Goal: Transaction & Acquisition: Purchase product/service

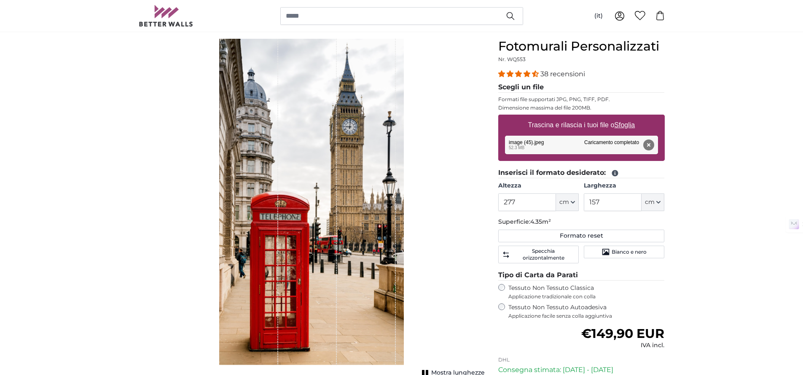
scroll to position [65, 0]
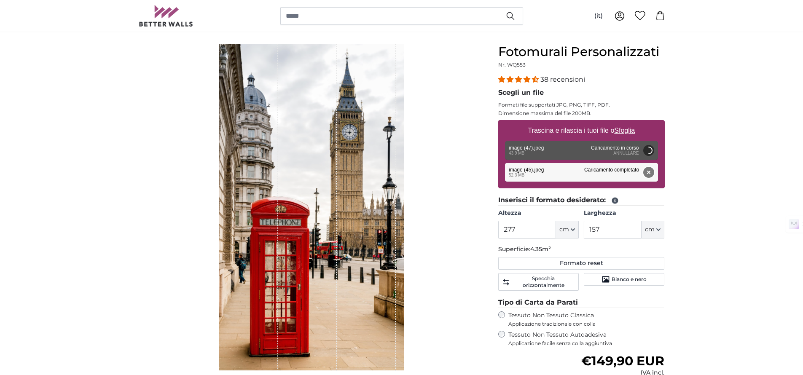
click at [650, 174] on button "Rimuovi" at bounding box center [648, 172] width 11 height 11
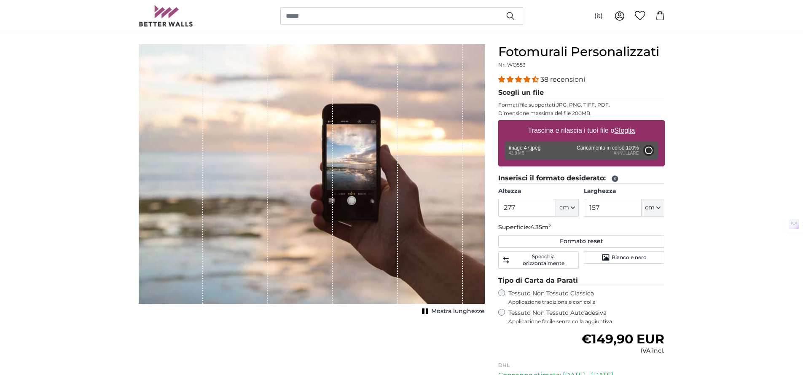
type input "200"
type input "162"
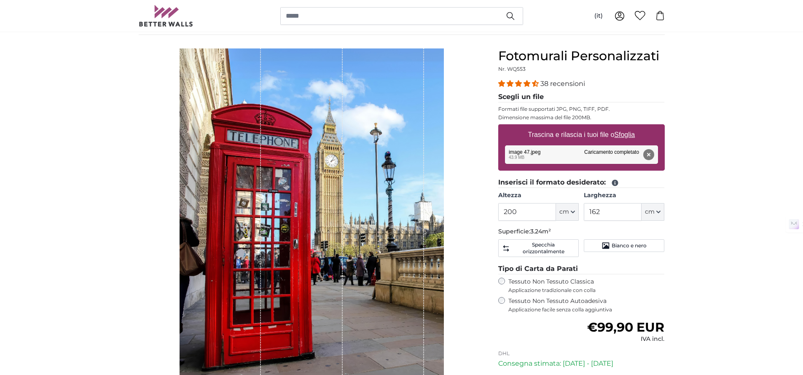
scroll to position [59, 0]
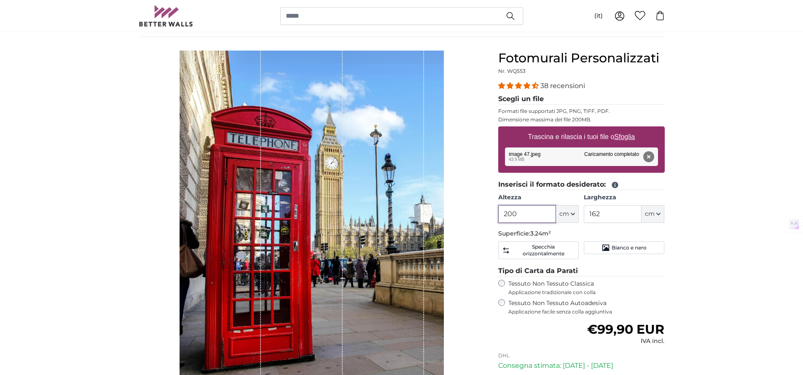
click at [539, 214] on input "200" at bounding box center [528, 214] width 58 height 18
type input "277"
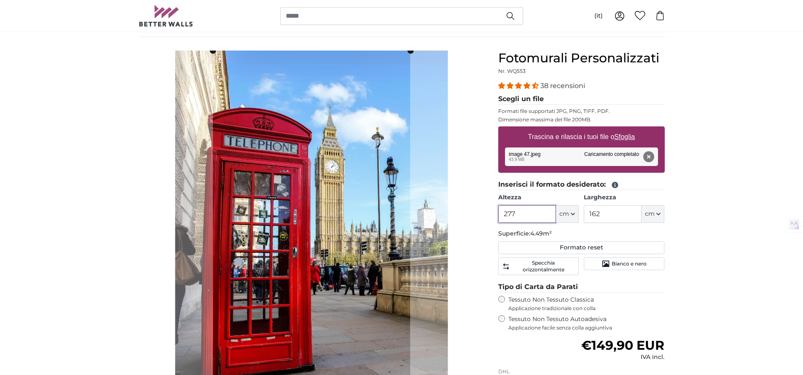
type input "277"
click at [611, 217] on input "162" at bounding box center [613, 214] width 58 height 18
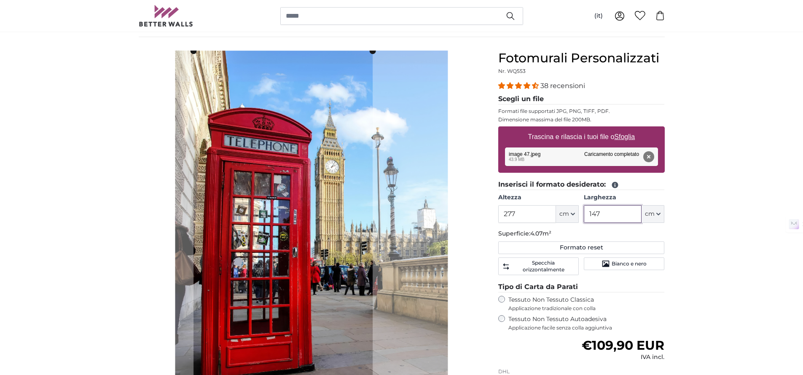
click at [236, 180] on cropper-handle at bounding box center [283, 219] width 179 height 337
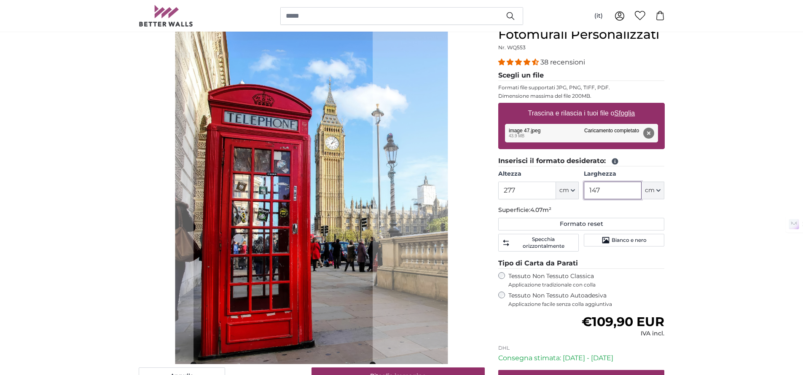
scroll to position [117, 0]
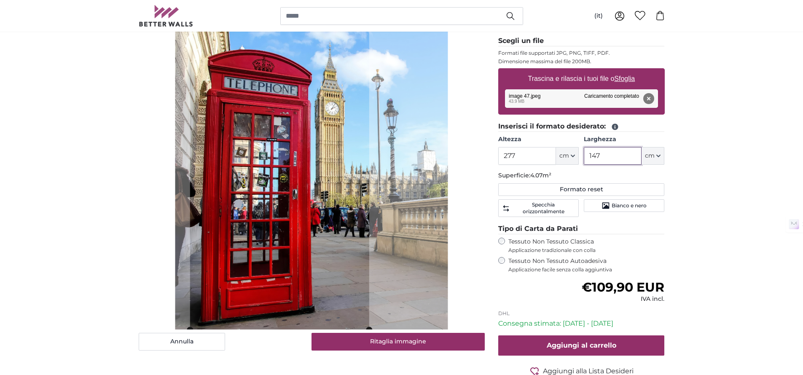
click at [303, 204] on cropper-handle at bounding box center [279, 160] width 179 height 337
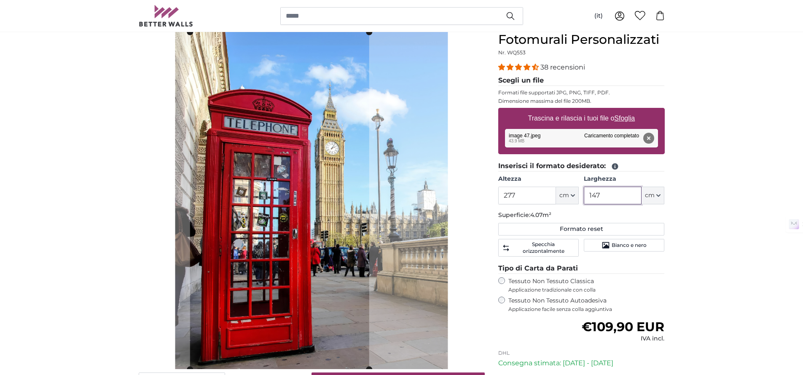
scroll to position [72, 0]
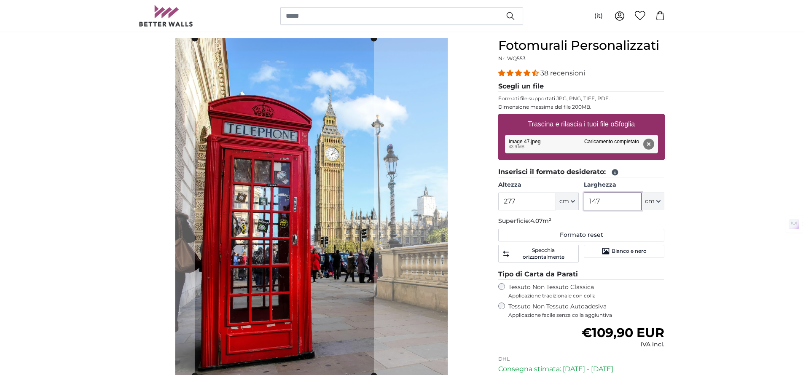
click at [280, 242] on cropper-handle at bounding box center [284, 206] width 179 height 337
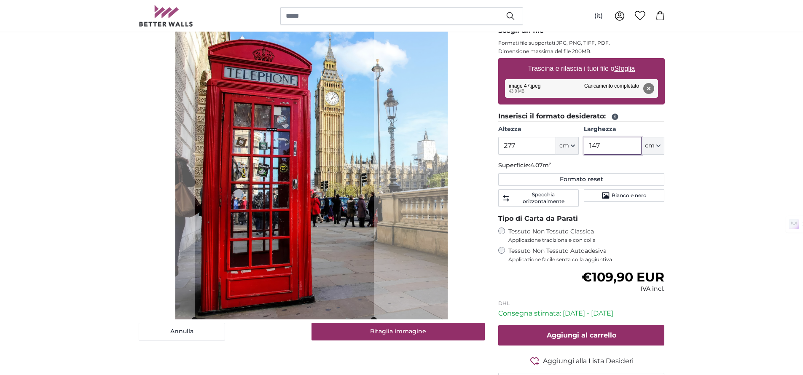
scroll to position [129, 0]
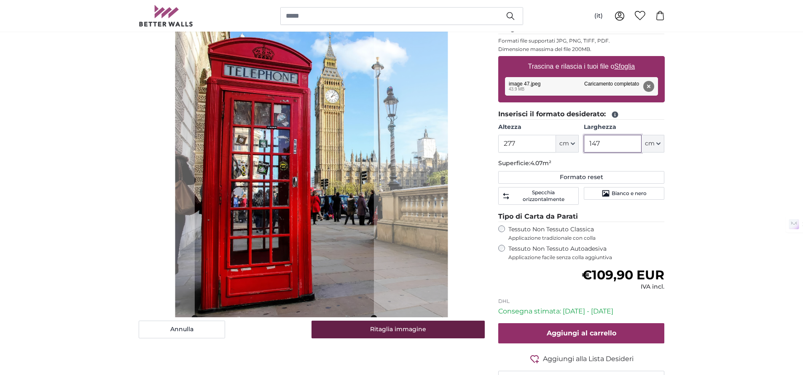
type input "147"
click at [418, 330] on button "Ritaglia immagine" at bounding box center [398, 330] width 173 height 18
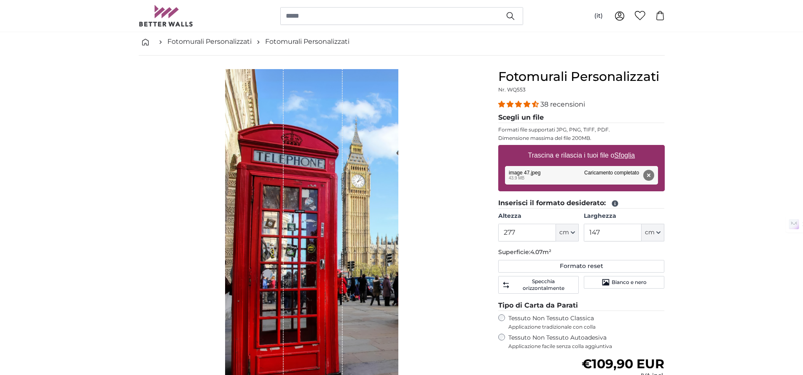
scroll to position [8, 0]
